Goal: Browse casually

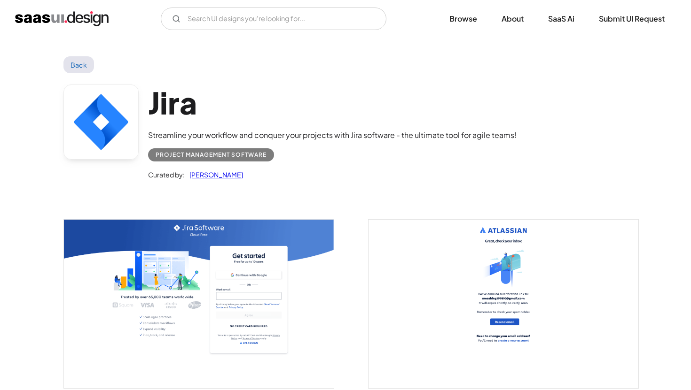
scroll to position [2604, 0]
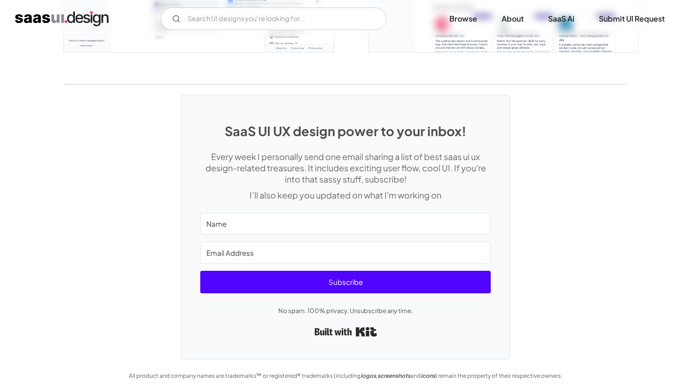
click at [74, 18] on img "home" at bounding box center [61, 18] width 93 height 15
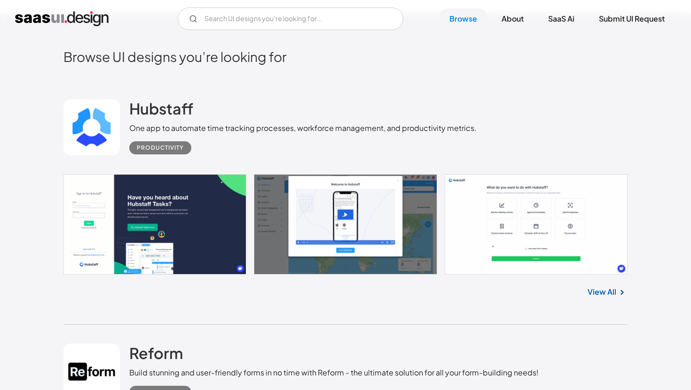
scroll to position [303, 0]
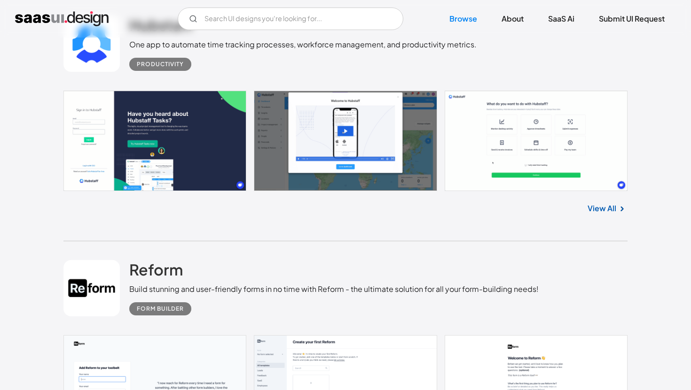
click at [598, 215] on div "View All" at bounding box center [345, 206] width 564 height 31
click at [286, 280] on div "Reform Build stunning and user-friendly forms in no time with Reform - the ulti…" at bounding box center [333, 287] width 409 height 55
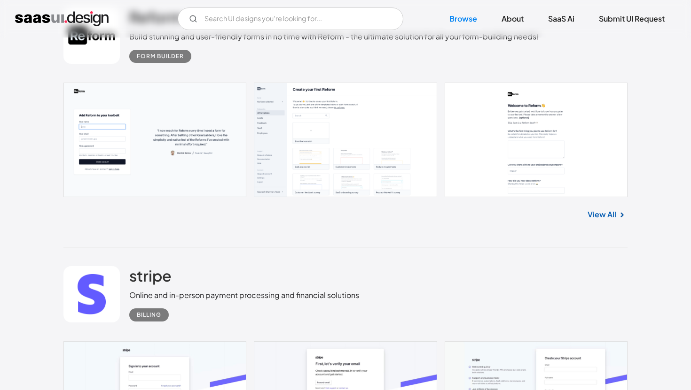
scroll to position [505, 0]
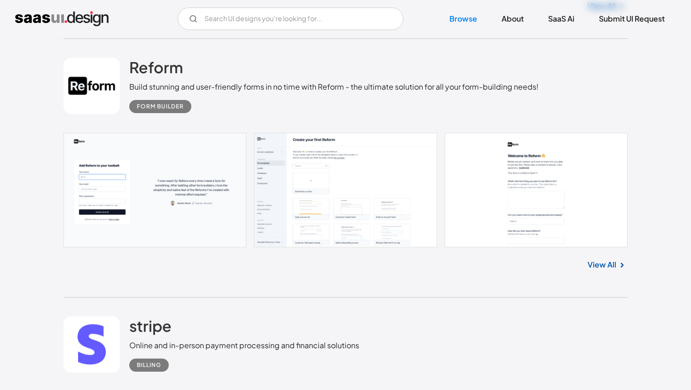
click at [325, 182] on link at bounding box center [345, 190] width 564 height 115
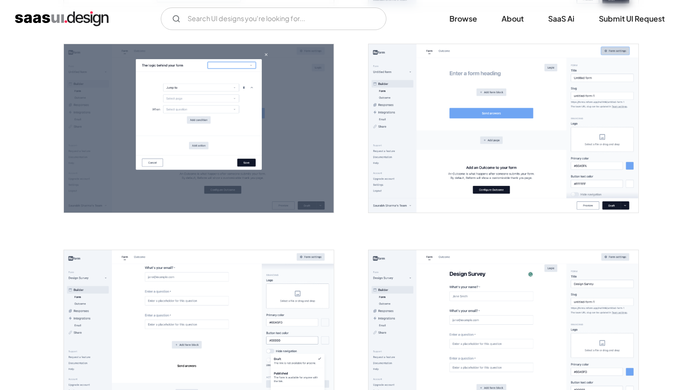
scroll to position [715, 0]
